Goal: Communication & Community: Participate in discussion

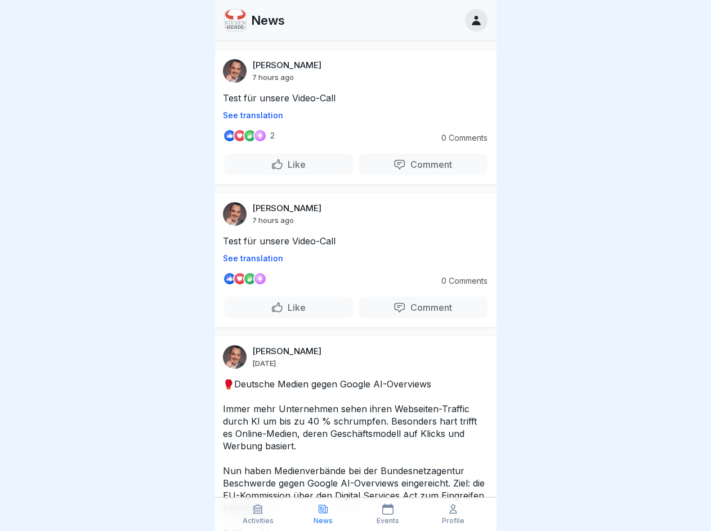
click at [351, 115] on p "See translation" at bounding box center [356, 115] width 266 height 9
click at [416, 164] on p "Comment" at bounding box center [429, 164] width 46 height 11
click at [351, 259] on p "See translation" at bounding box center [356, 258] width 266 height 9
click at [416, 308] on p "Comment" at bounding box center [429, 307] width 46 height 11
click at [259, 514] on icon at bounding box center [257, 509] width 11 height 11
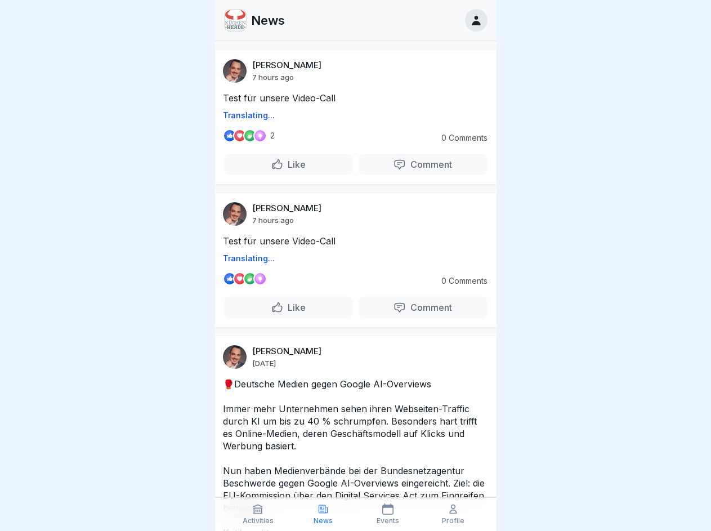
click at [323, 514] on icon at bounding box center [323, 509] width 11 height 11
click at [389, 514] on icon at bounding box center [387, 509] width 11 height 11
click at [453, 514] on icon at bounding box center [453, 509] width 11 height 11
